Goal: Find contact information: Find contact information

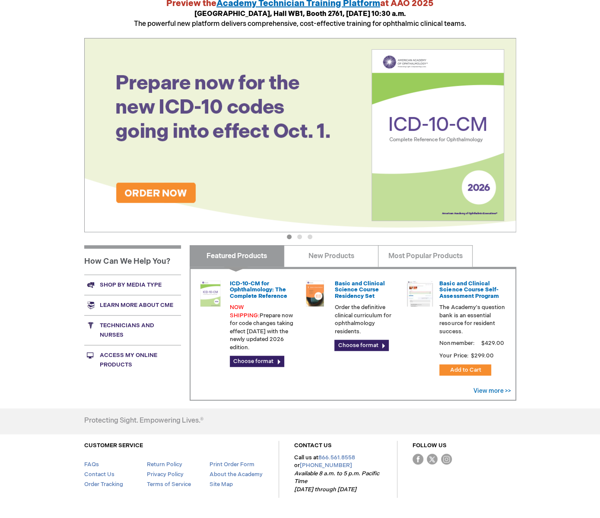
scroll to position [130, 0]
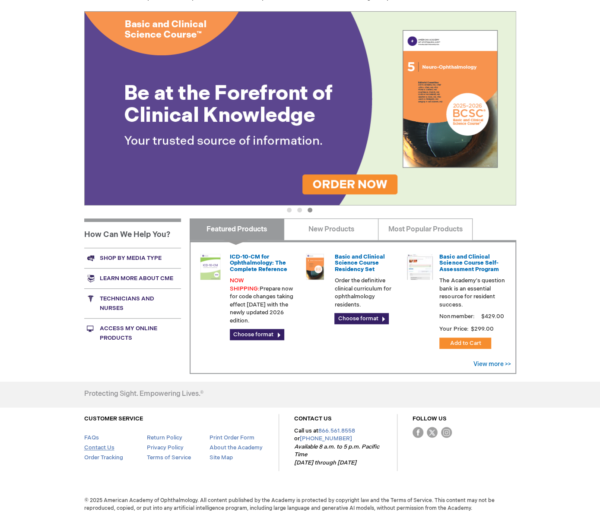
click at [96, 445] on link "Contact Us" at bounding box center [99, 447] width 30 height 7
